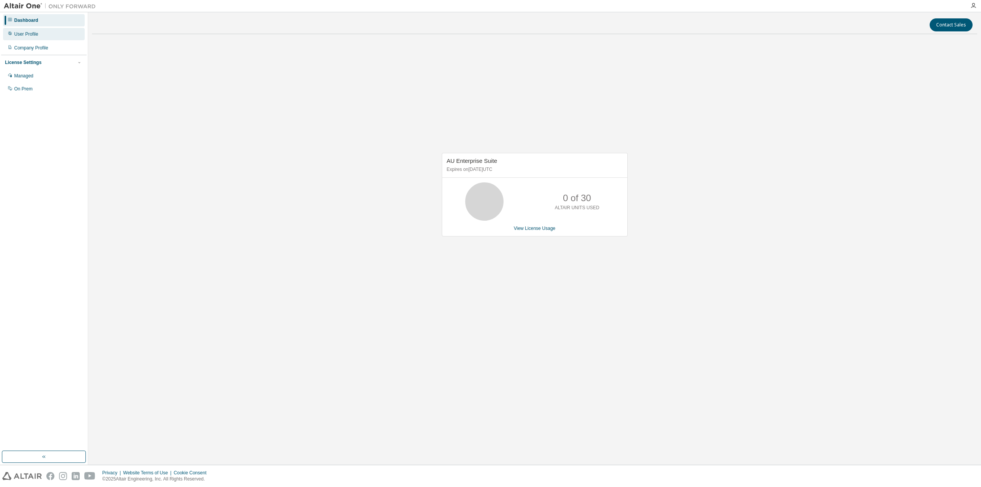
click at [28, 40] on div "User Profile" at bounding box center [44, 34] width 82 height 12
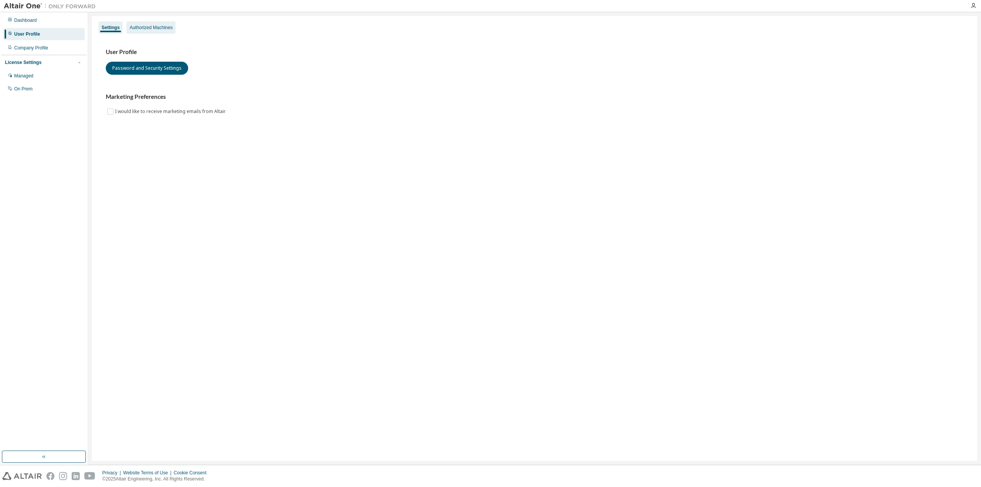
click at [150, 34] on div "Settings Authorized Machines" at bounding box center [535, 28] width 876 height 14
click at [152, 29] on div "Authorized Machines" at bounding box center [151, 28] width 43 height 6
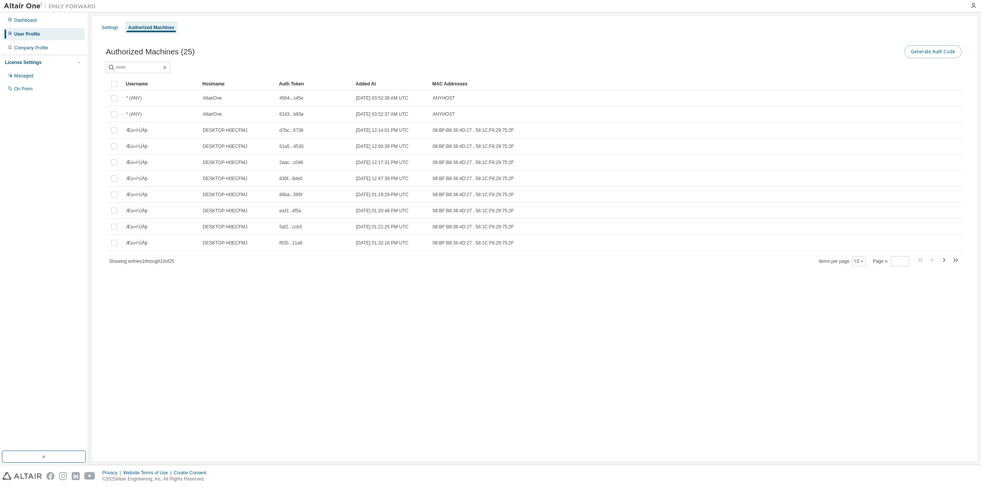
click at [920, 47] on button "Generate Auth Code" at bounding box center [933, 51] width 57 height 13
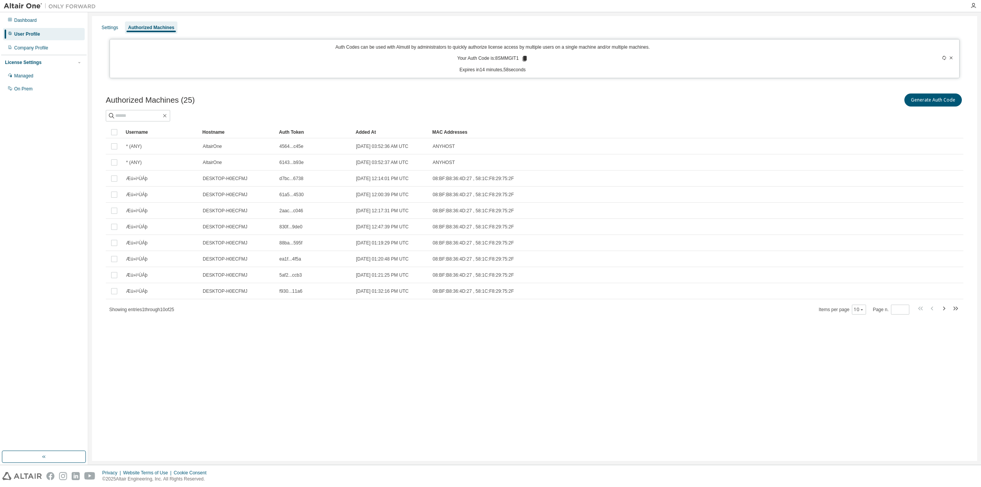
click at [525, 60] on icon at bounding box center [524, 58] width 4 height 5
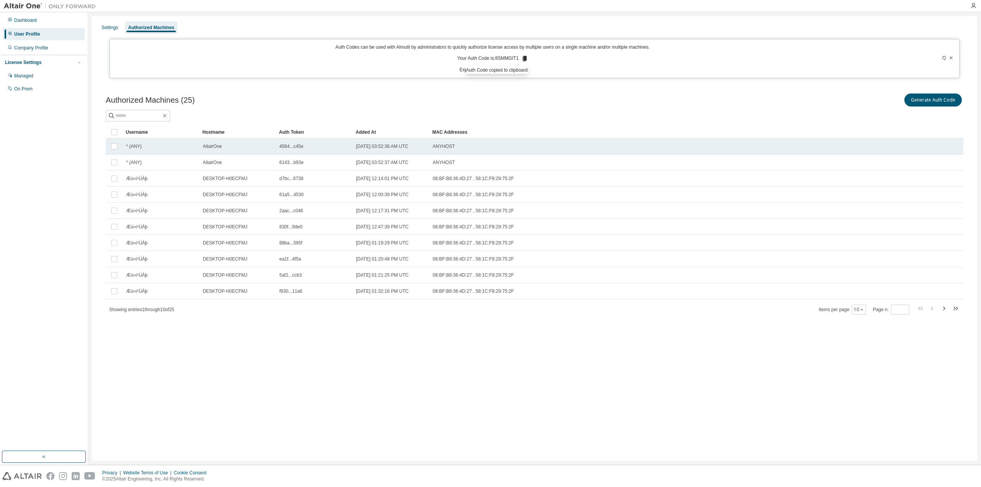
click at [645, 148] on div "ANYHOST" at bounding box center [658, 146] width 450 height 6
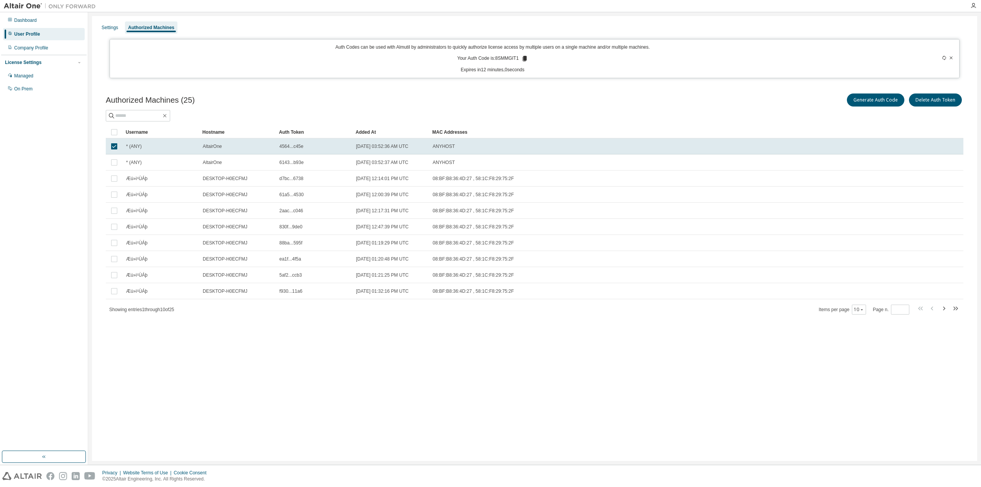
click at [31, 7] on img at bounding box center [52, 6] width 96 height 8
click at [25, 23] on div "Dashboard" at bounding box center [44, 20] width 82 height 12
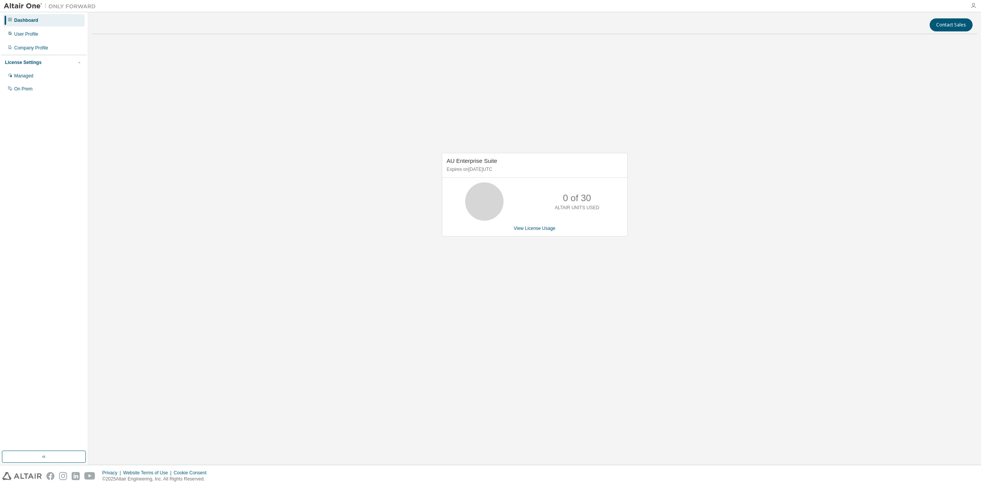
click at [974, 6] on icon "button" at bounding box center [974, 6] width 6 height 6
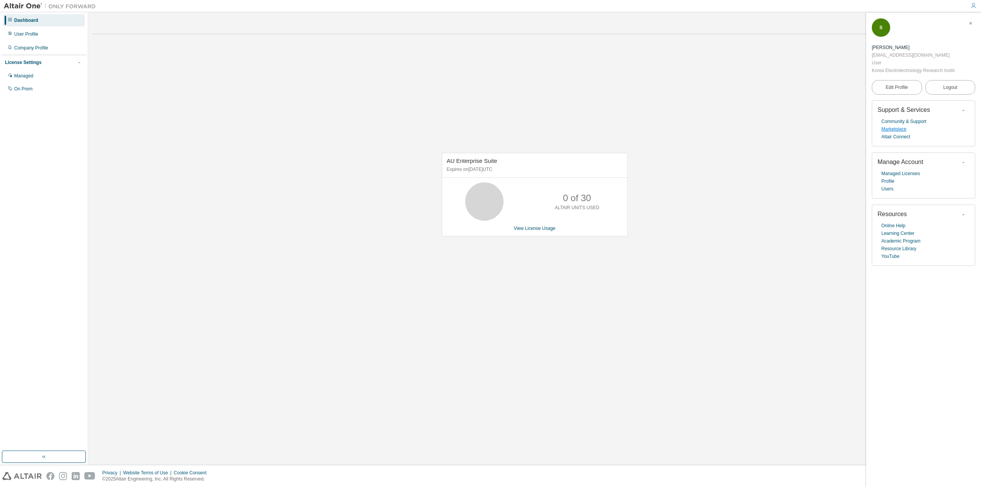
click at [897, 129] on link "Marketplace" at bounding box center [894, 129] width 25 height 8
click at [597, 262] on div "AU Enterprise Suite Expires on July 15, 2026 UTC 21 of 30 ALTAIR UNITS USED Vie…" at bounding box center [534, 198] width 885 height 317
click at [35, 22] on div "Dashboard" at bounding box center [26, 20] width 24 height 6
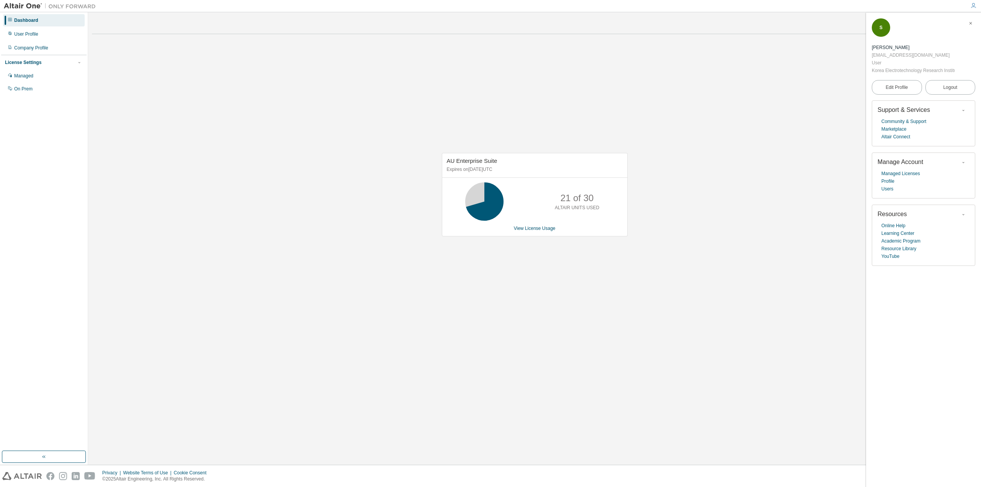
click at [258, 200] on div "AU Enterprise Suite Expires on July 15, 2026 UTC 21 of 30 ALTAIR UNITS USED Vie…" at bounding box center [534, 198] width 885 height 317
click at [542, 230] on link "View License Usage" at bounding box center [535, 228] width 42 height 5
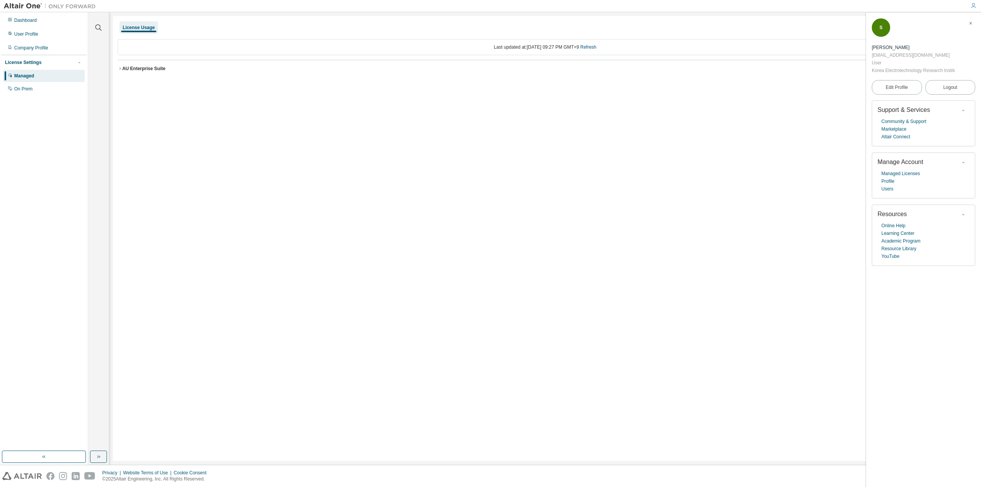
click at [124, 67] on div "AU Enterprise Suite" at bounding box center [143, 69] width 43 height 6
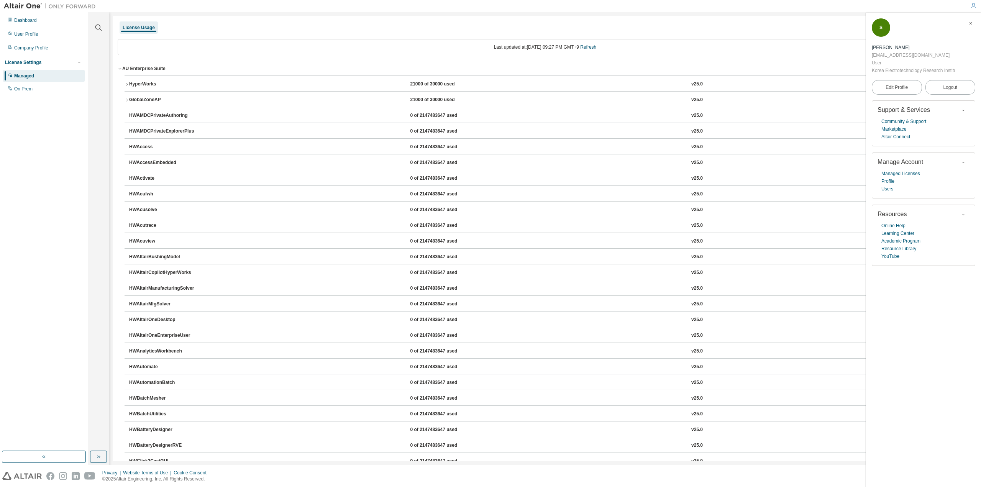
click at [124, 67] on div "AU Enterprise Suite" at bounding box center [143, 69] width 43 height 6
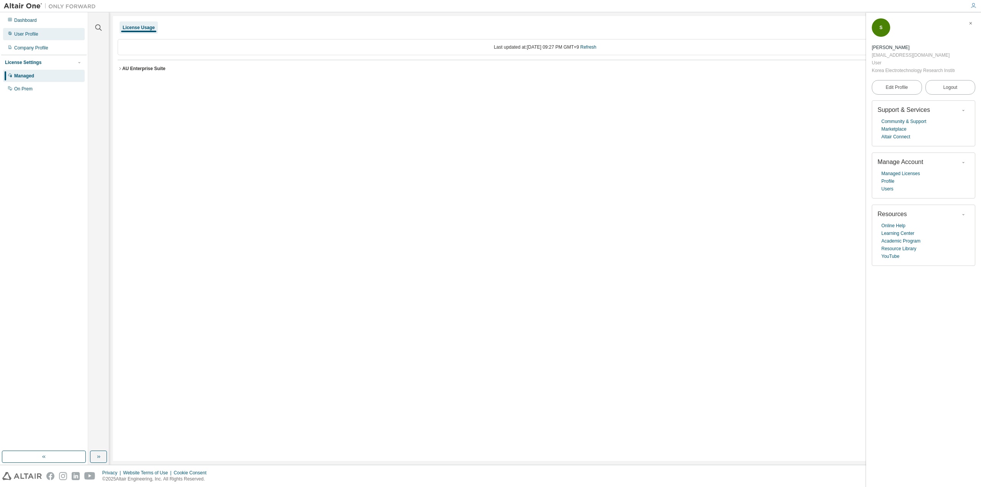
click at [28, 36] on div "User Profile" at bounding box center [26, 34] width 24 height 6
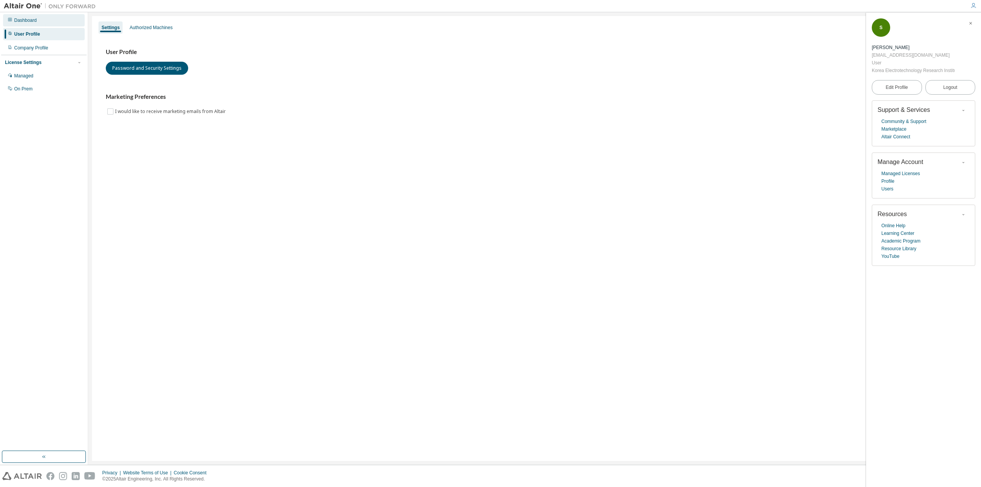
click at [38, 20] on div "Dashboard" at bounding box center [44, 20] width 82 height 12
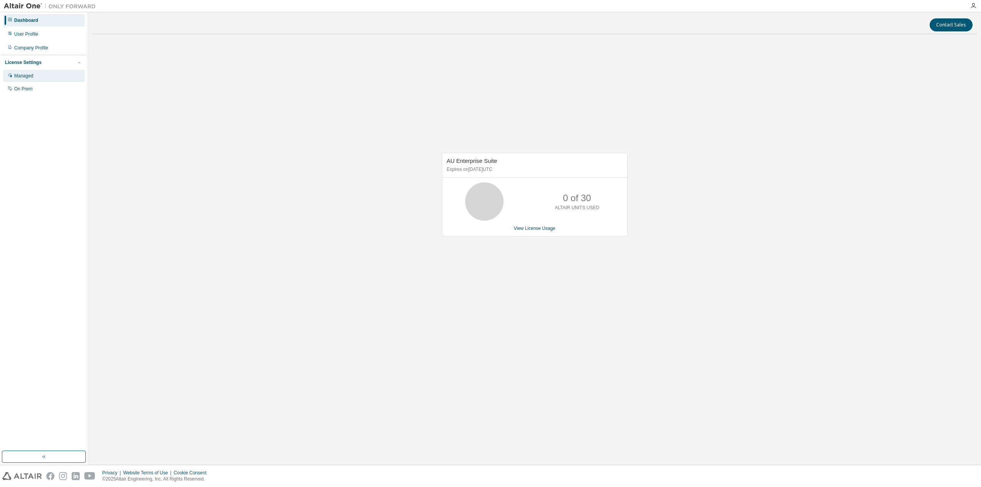
click at [31, 75] on div "Managed" at bounding box center [23, 76] width 19 height 6
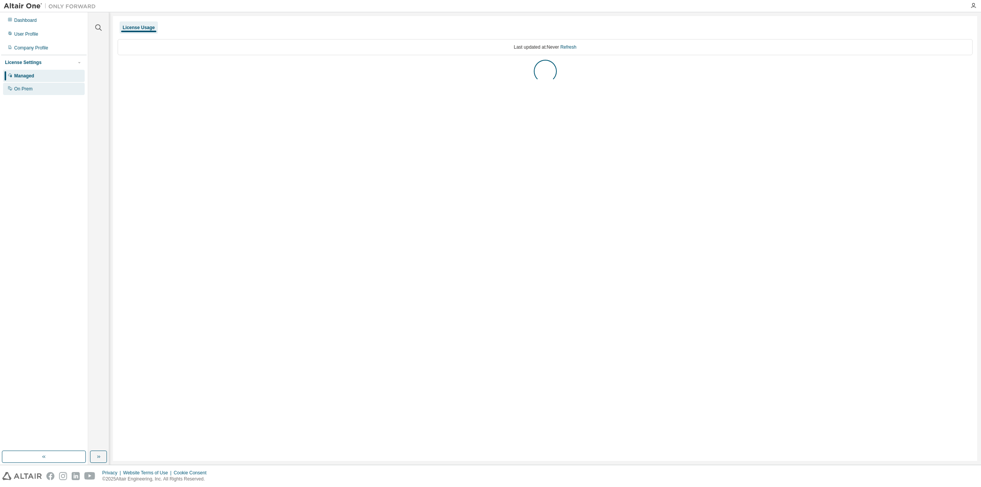
click at [14, 90] on div "On Prem" at bounding box center [23, 89] width 18 height 6
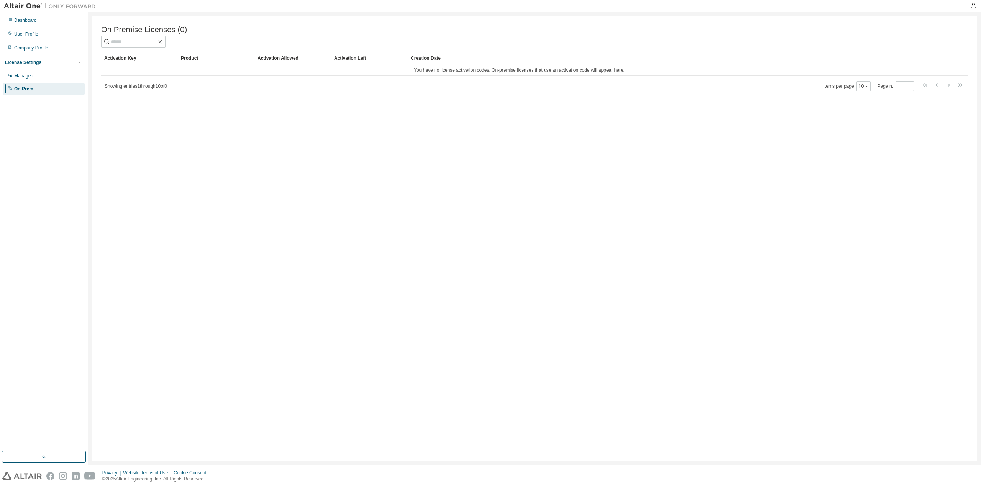
click at [26, 43] on div "Company Profile" at bounding box center [44, 48] width 82 height 12
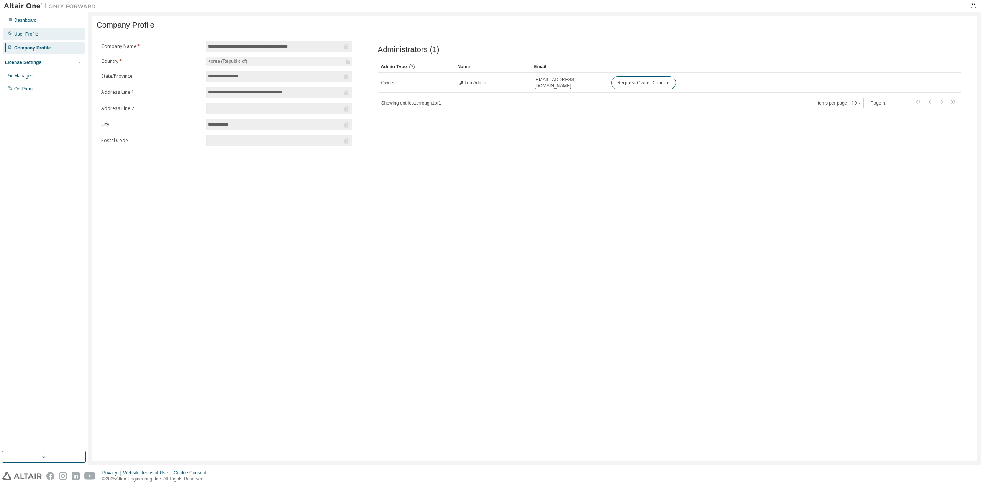
click at [31, 34] on div "User Profile" at bounding box center [26, 34] width 24 height 6
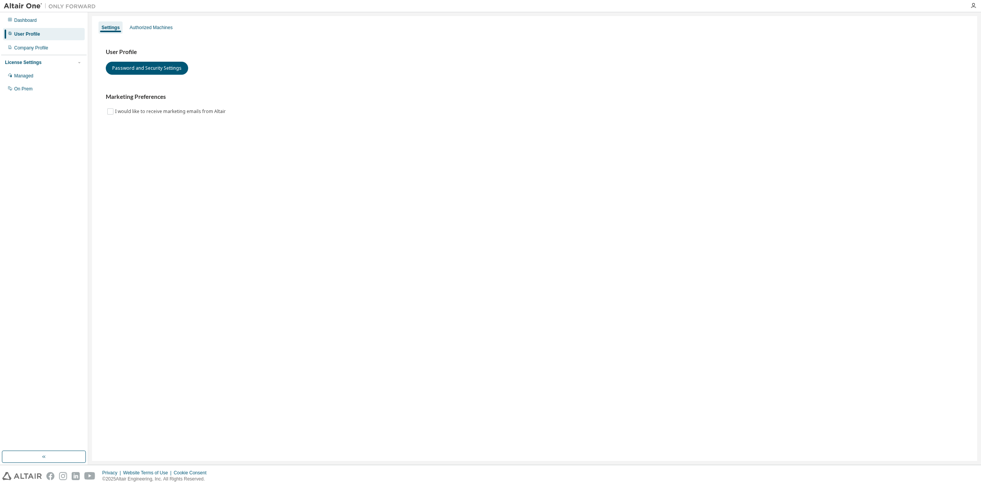
click at [45, 33] on div "User Profile" at bounding box center [44, 34] width 82 height 12
click at [35, 49] on div "Company Profile" at bounding box center [31, 48] width 34 height 6
